Goal: Entertainment & Leisure: Consume media (video, audio)

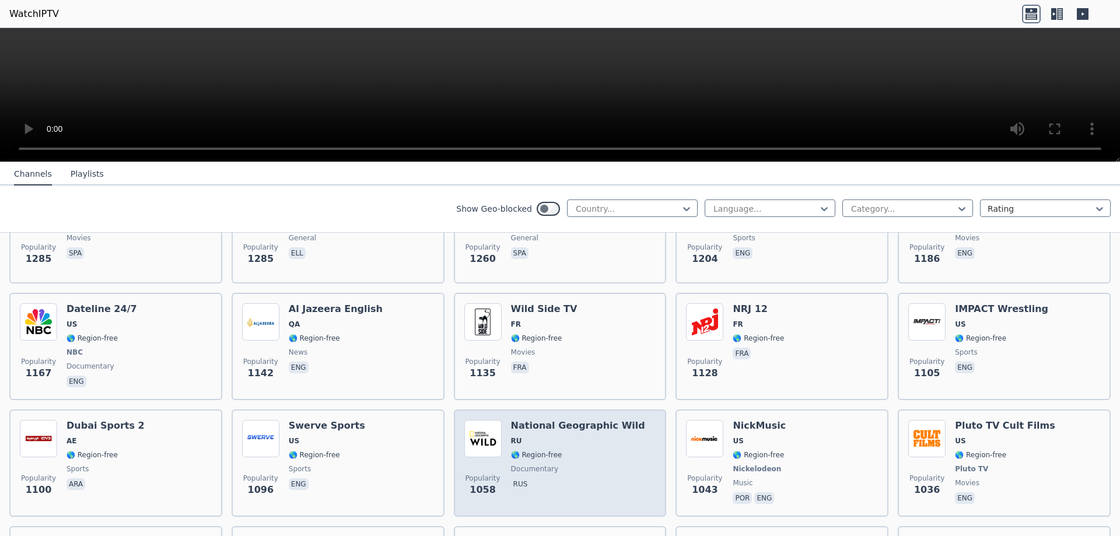
scroll to position [1458, 0]
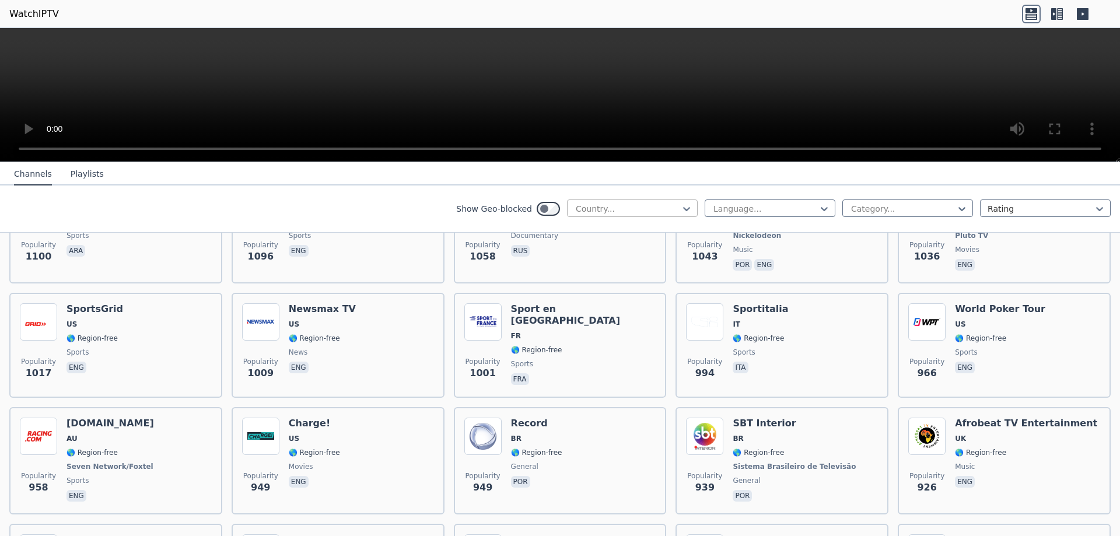
click at [591, 210] on div at bounding box center [627, 209] width 106 height 12
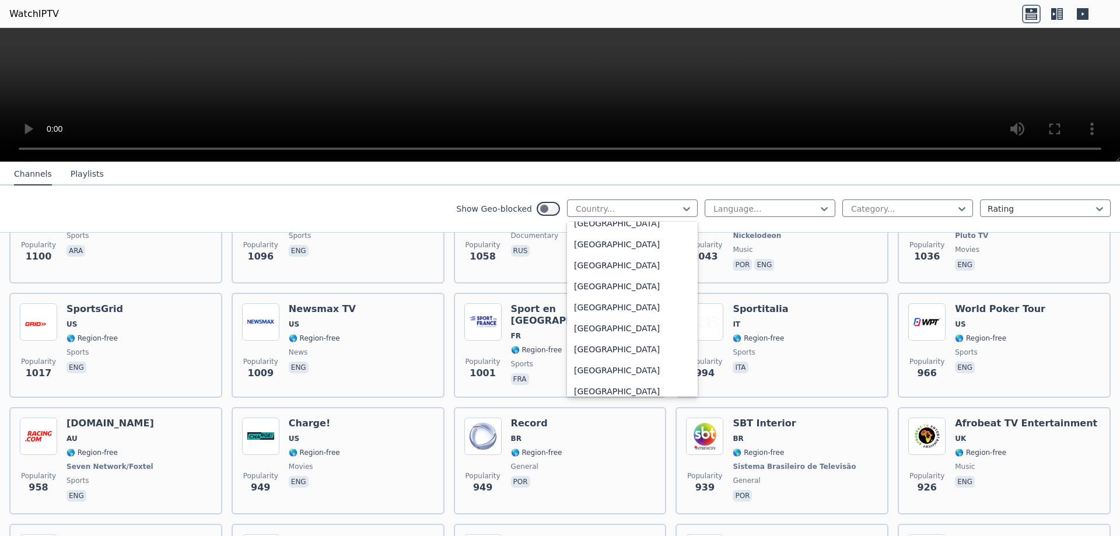
scroll to position [3999, 0]
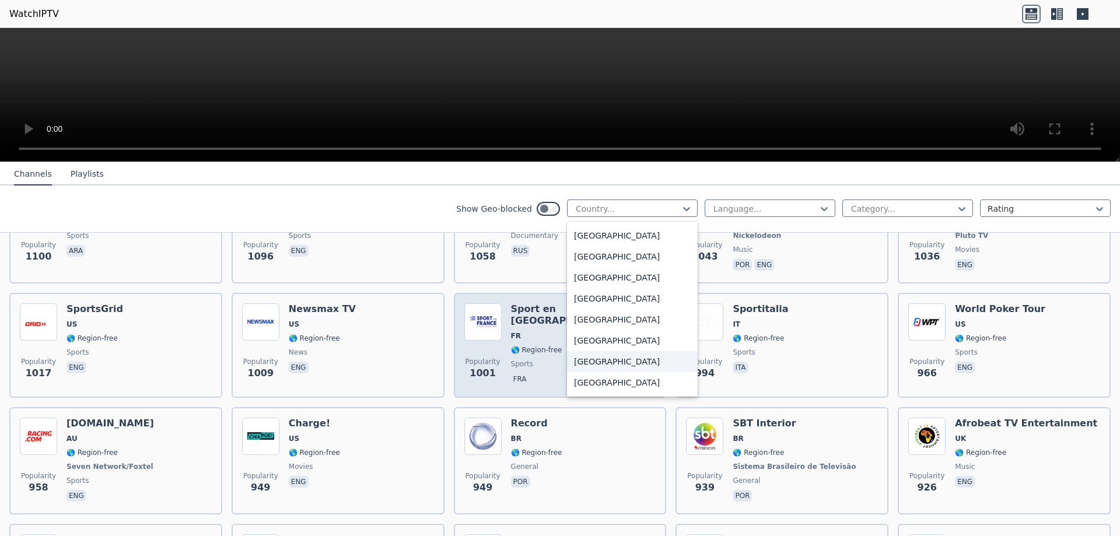
click at [610, 361] on div "[GEOGRAPHIC_DATA]" at bounding box center [632, 361] width 131 height 21
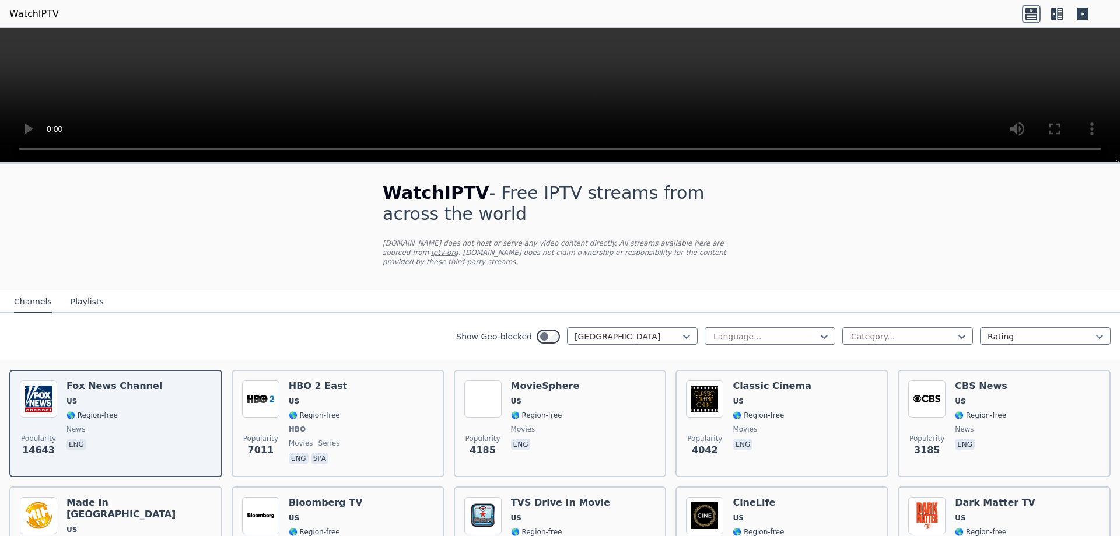
click at [309, 303] on nav "Channels Playlists" at bounding box center [560, 301] width 1120 height 23
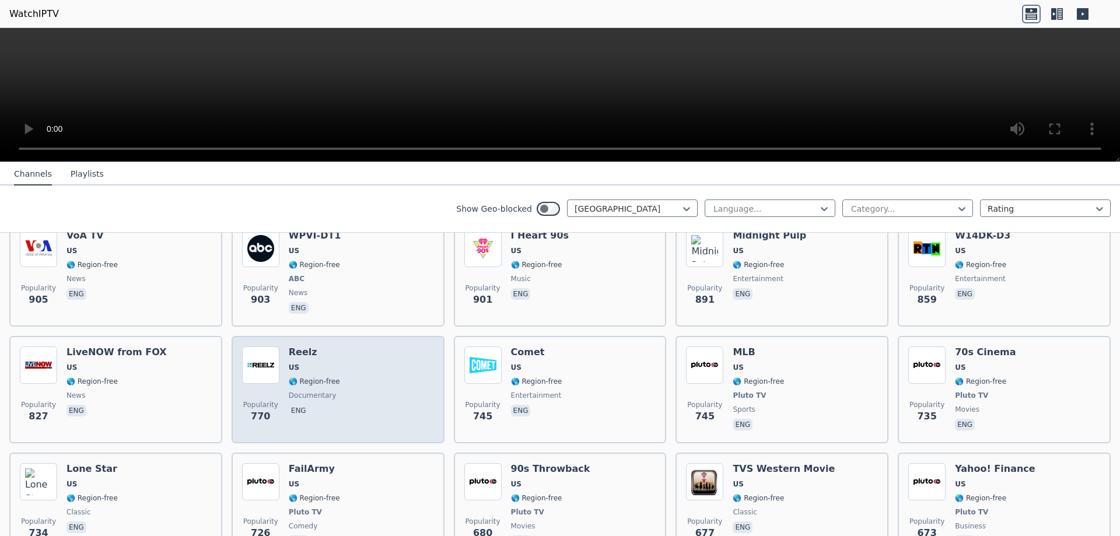
scroll to position [641, 0]
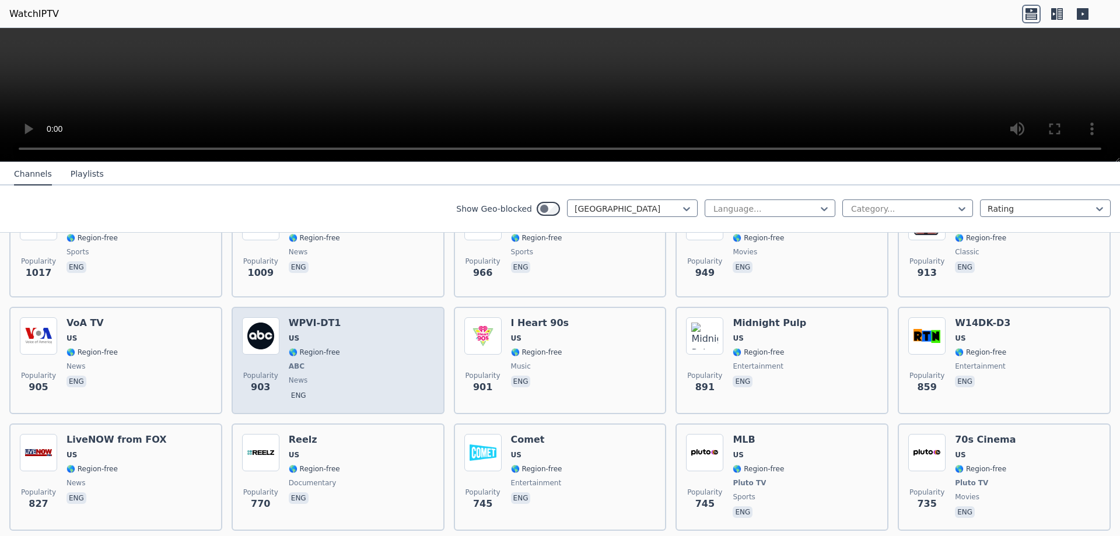
click at [255, 331] on img at bounding box center [260, 335] width 37 height 37
click at [299, 317] on h6 "WPVI-DT1" at bounding box center [315, 323] width 52 height 12
click at [307, 317] on h6 "WPVI-DT1" at bounding box center [315, 323] width 52 height 12
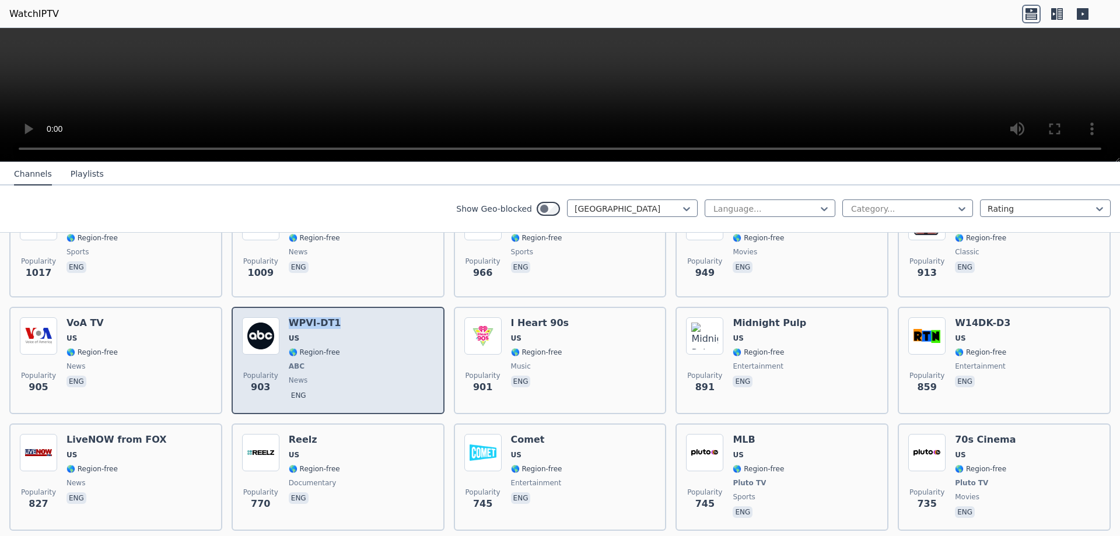
click at [307, 317] on h6 "WPVI-DT1" at bounding box center [315, 323] width 52 height 12
click at [236, 320] on div "Popularity 903 WPVI-DT1 US 🌎 Region-free ABC news eng" at bounding box center [338, 360] width 213 height 107
click at [263, 330] on img at bounding box center [260, 335] width 37 height 37
click at [291, 348] on span "🌎 Region-free" at bounding box center [314, 352] width 51 height 9
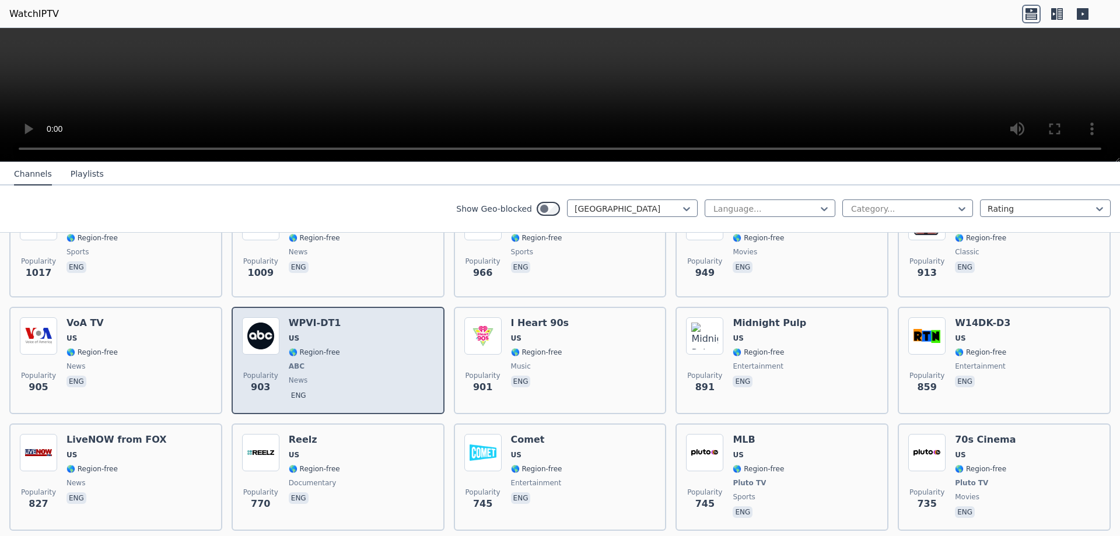
click at [341, 366] on div "Popularity 903 WPVI-DT1 US 🌎 Region-free ABC news eng" at bounding box center [338, 360] width 192 height 86
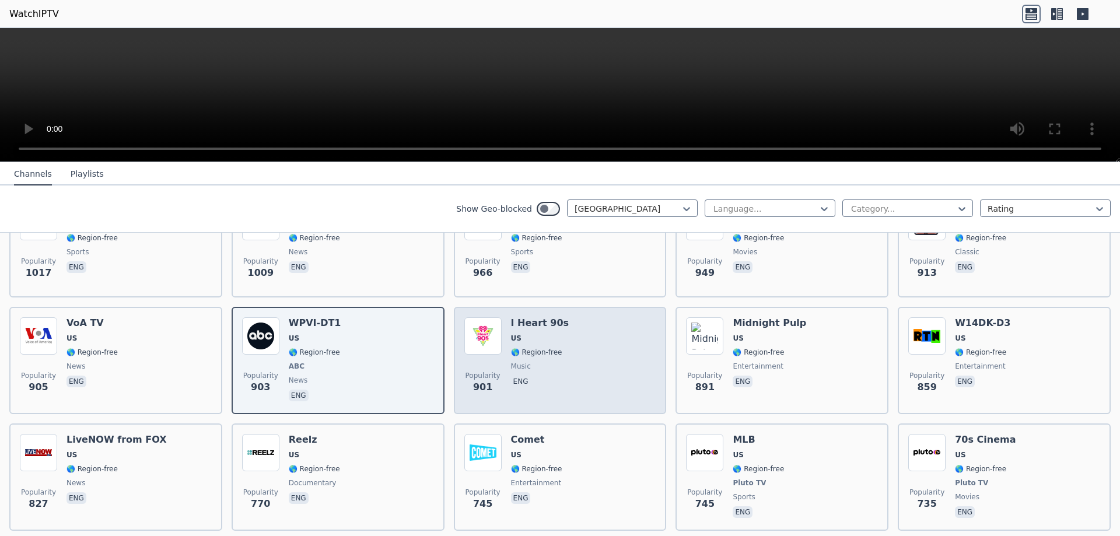
click at [586, 397] on div "Popularity 901 I Heart 90s US 🌎 Region-free music eng" at bounding box center [560, 360] width 213 height 107
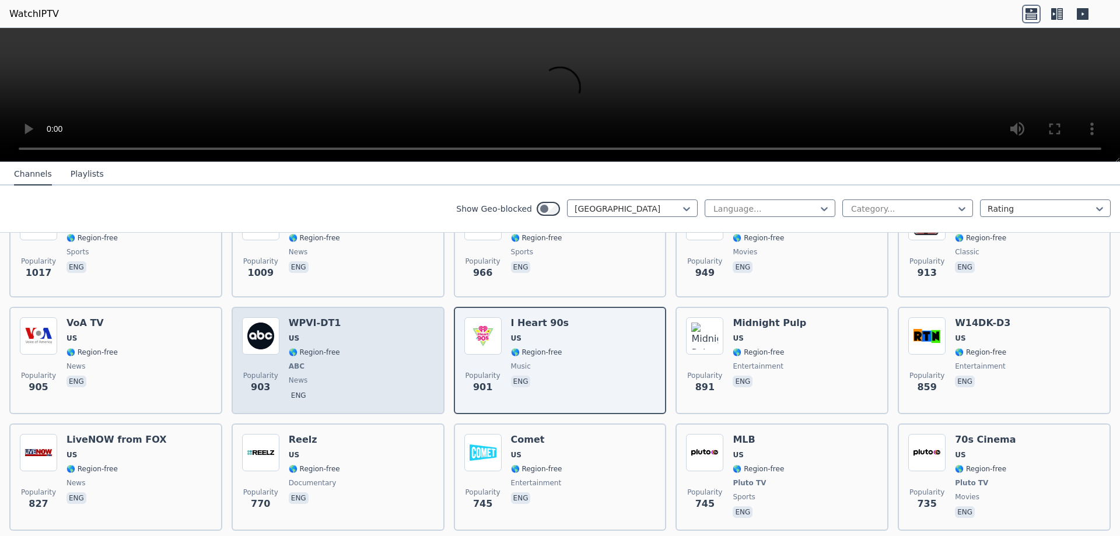
click at [371, 363] on div "Popularity 903 WPVI-DT1 US 🌎 Region-free ABC news eng" at bounding box center [338, 360] width 192 height 86
